Goal: Transaction & Acquisition: Download file/media

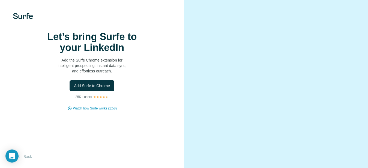
click at [92, 137] on div "Let’s bring Surfe to your LinkedIn Add the Surfe Chrome extension for intellige…" at bounding box center [92, 84] width 184 height 168
click at [34, 22] on div "Let’s bring Surfe to your LinkedIn Add the Surfe Chrome extension for intellige…" at bounding box center [92, 84] width 184 height 168
click at [30, 18] on img at bounding box center [23, 16] width 20 height 6
click at [92, 89] on span "Add Surfe to Chrome" at bounding box center [92, 85] width 36 height 5
click at [91, 111] on span "Watch how Surfe works (1:58)" at bounding box center [95, 108] width 44 height 5
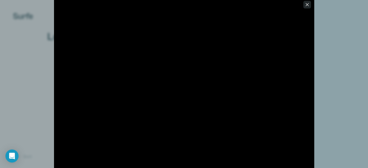
click at [305, 5] on icon "button" at bounding box center [306, 4] width 5 height 5
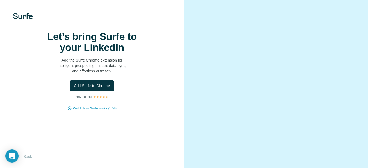
click at [17, 18] on img at bounding box center [23, 16] width 20 height 6
drag, startPoint x: 17, startPoint y: 18, endPoint x: 47, endPoint y: 121, distance: 107.2
click at [47, 121] on div "Let’s bring Surfe to your LinkedIn Add the Surfe Chrome extension for intellige…" at bounding box center [92, 84] width 184 height 168
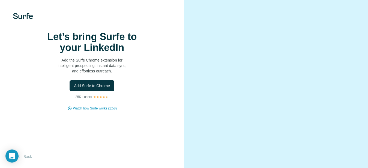
scroll to position [30, 0]
click at [25, 162] on div "Let’s bring Surfe to your LinkedIn Add the Surfe Chrome extension for intellige…" at bounding box center [92, 84] width 184 height 168
click at [26, 160] on button "Back" at bounding box center [24, 157] width 23 height 10
